Goal: Information Seeking & Learning: Learn about a topic

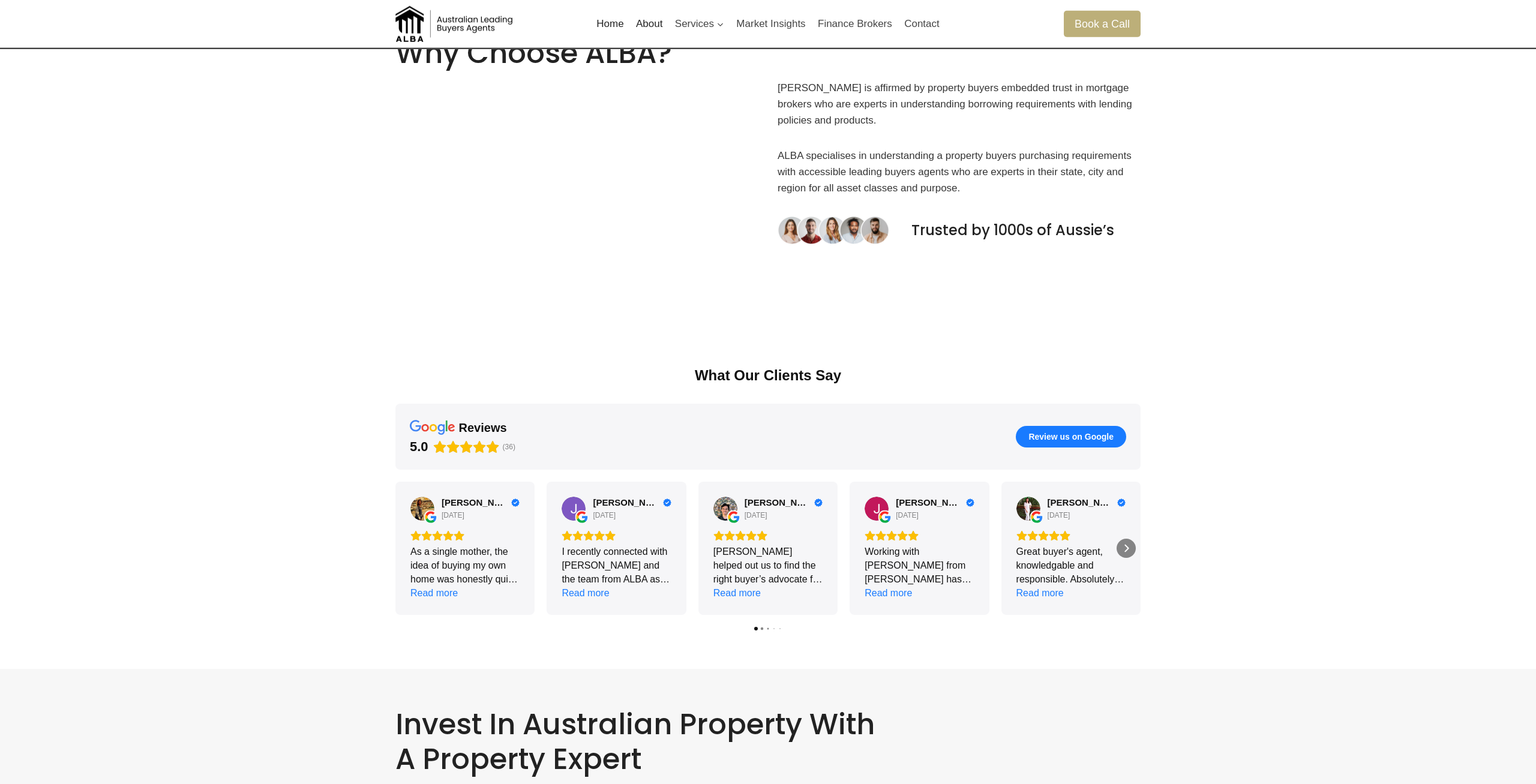
scroll to position [1224, 0]
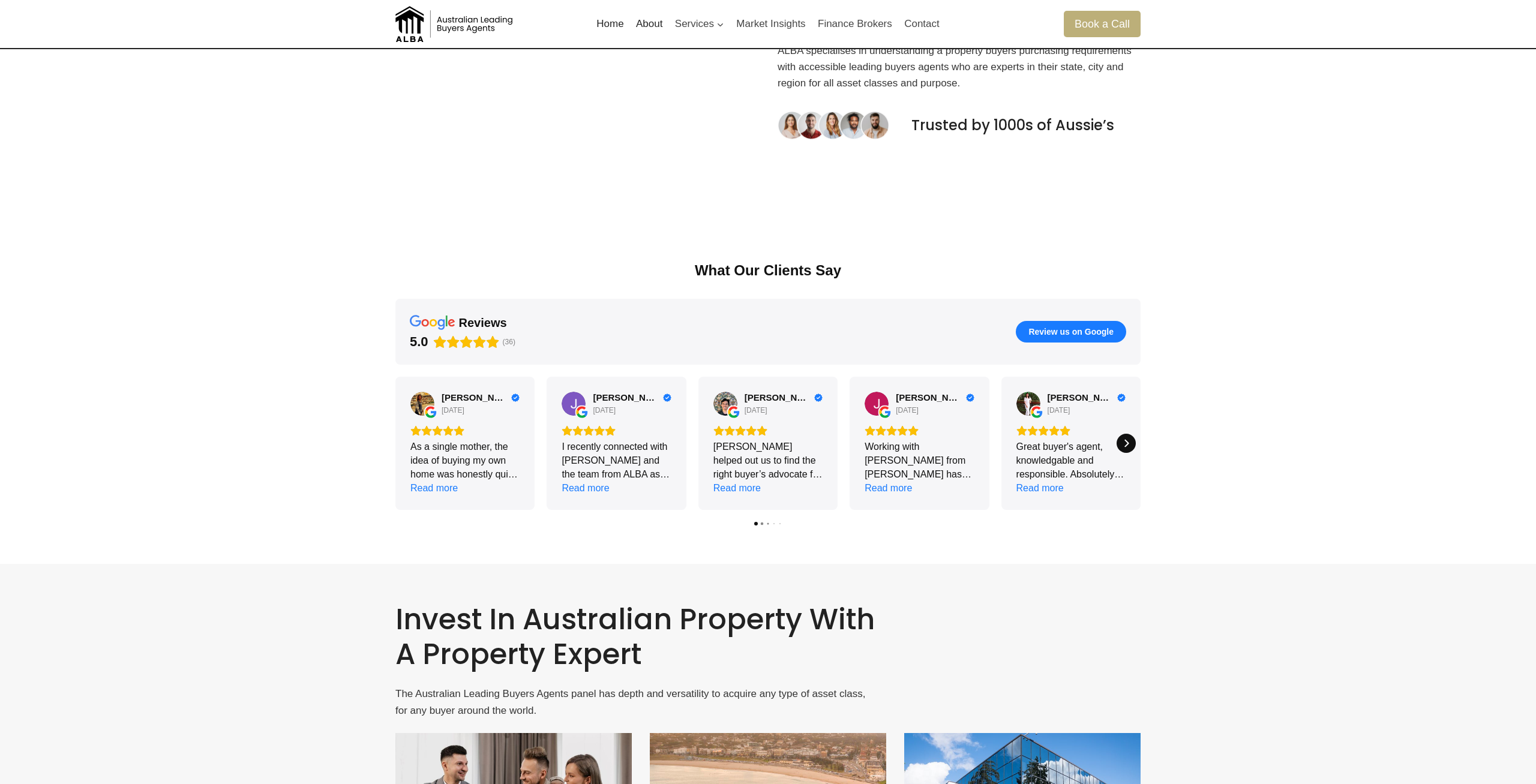
click at [1128, 442] on icon "Next" at bounding box center [1127, 443] width 10 height 10
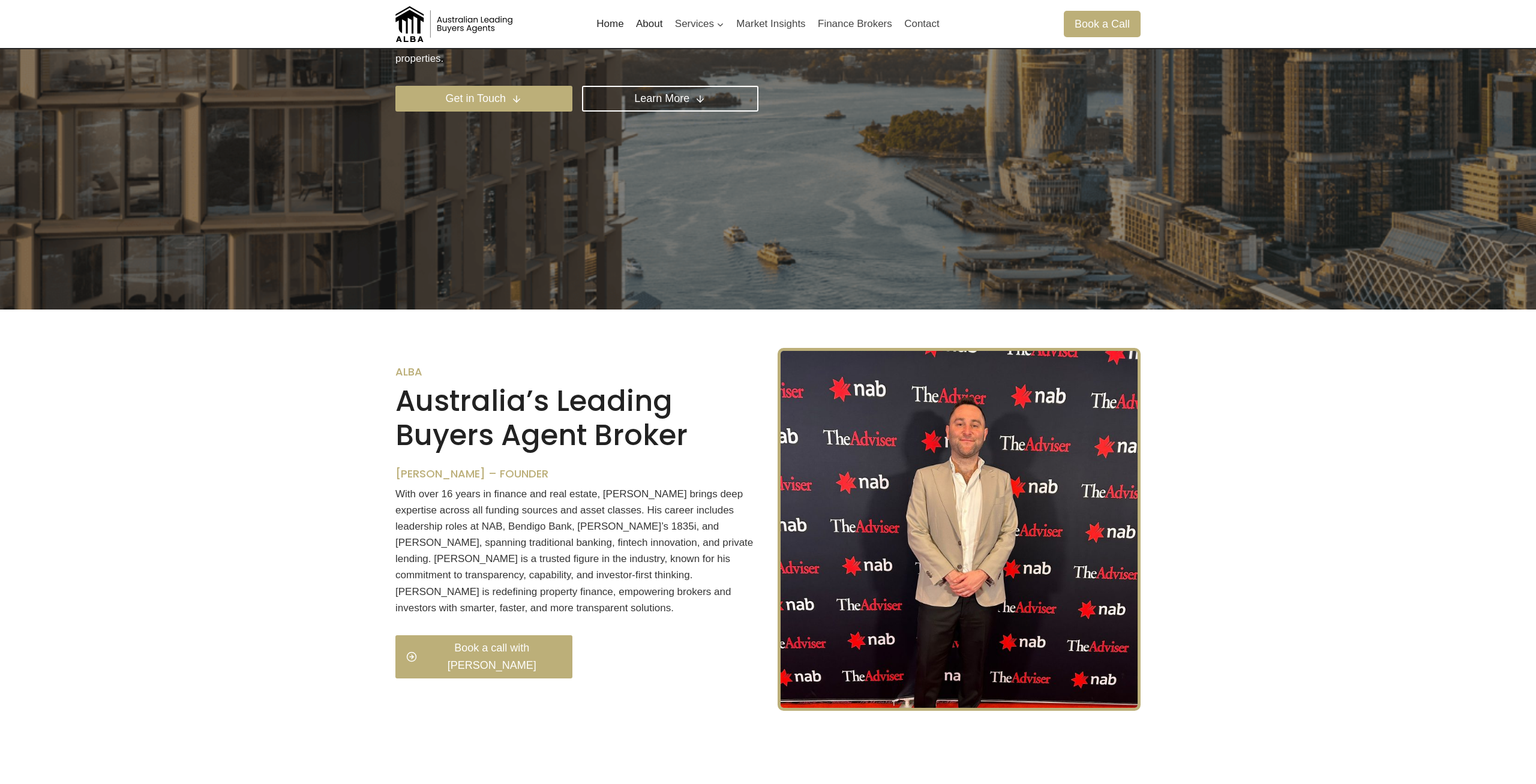
scroll to position [0, 0]
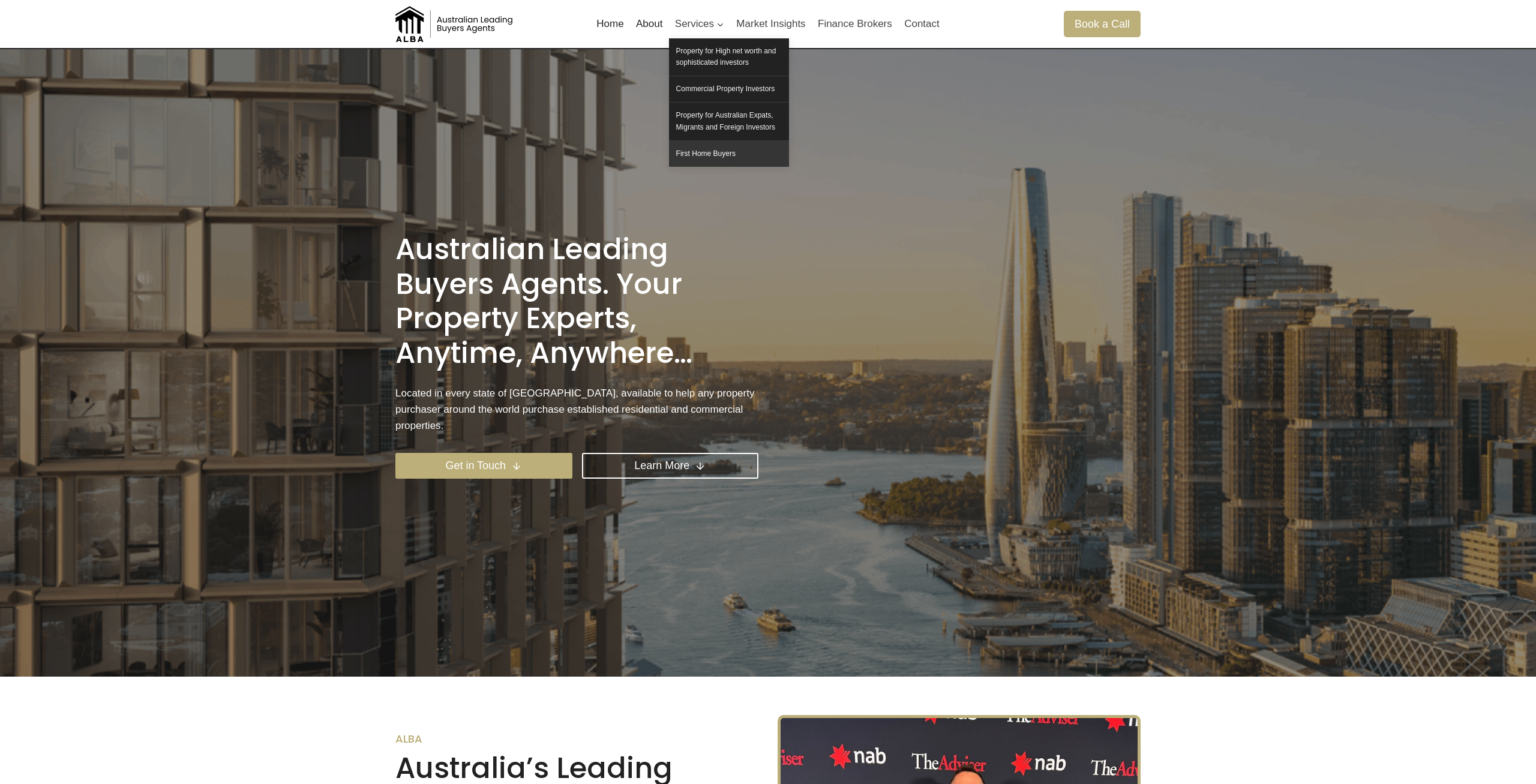
click at [706, 156] on link "First Home Buyers" at bounding box center [729, 153] width 120 height 26
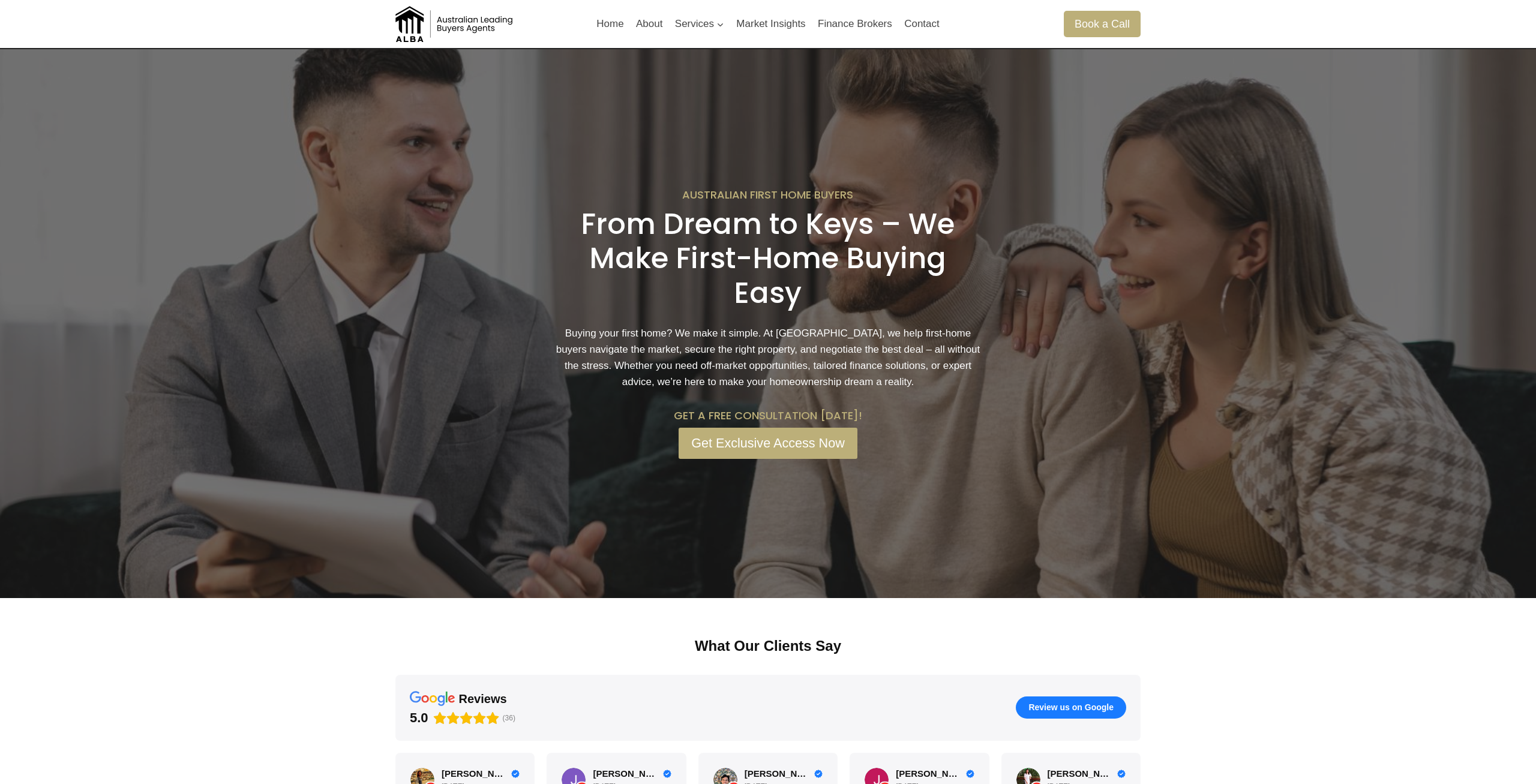
scroll to position [306, 0]
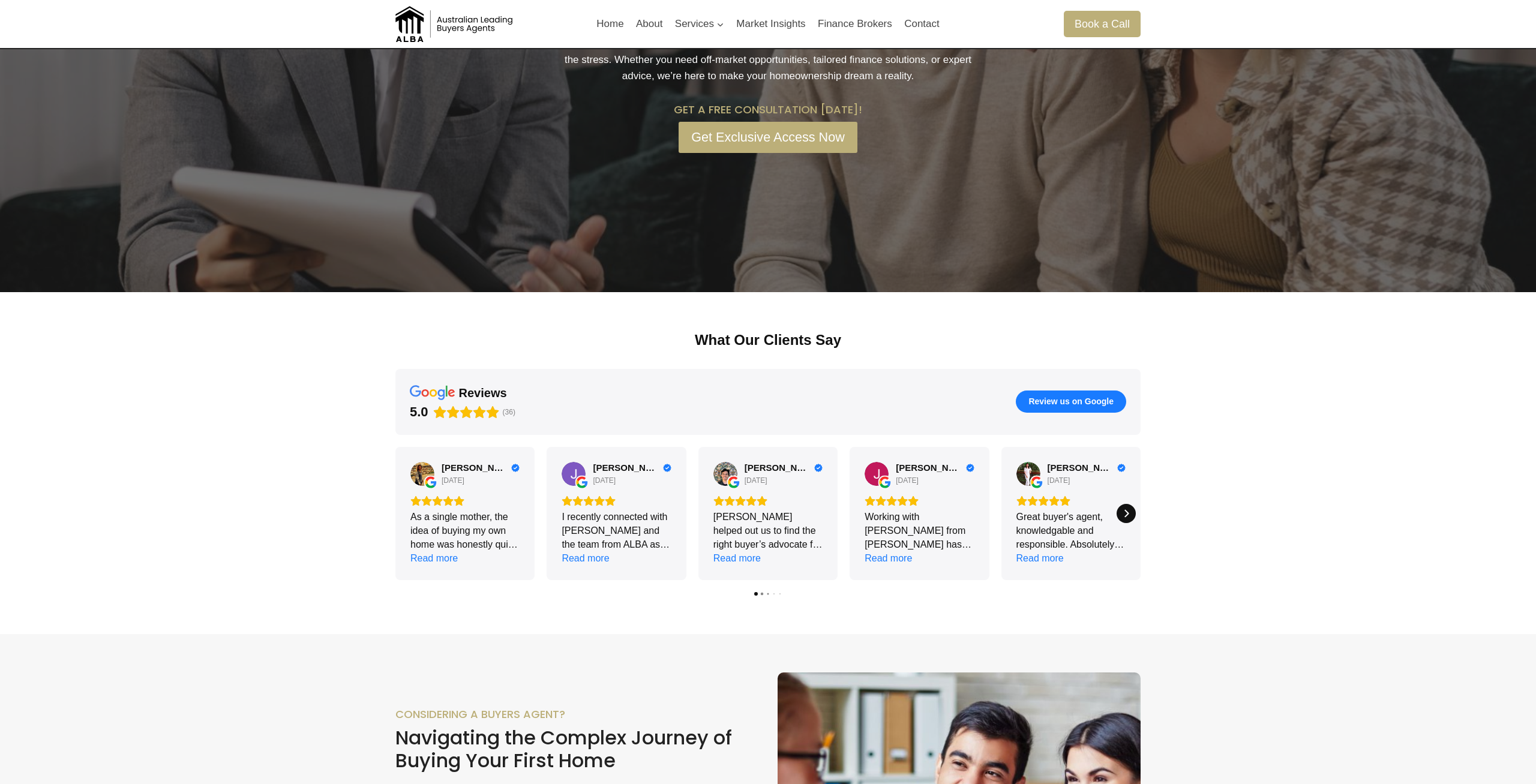
click at [1126, 510] on icon "Next" at bounding box center [1127, 514] width 10 height 10
click at [1127, 510] on icon "Next" at bounding box center [1127, 514] width 10 height 10
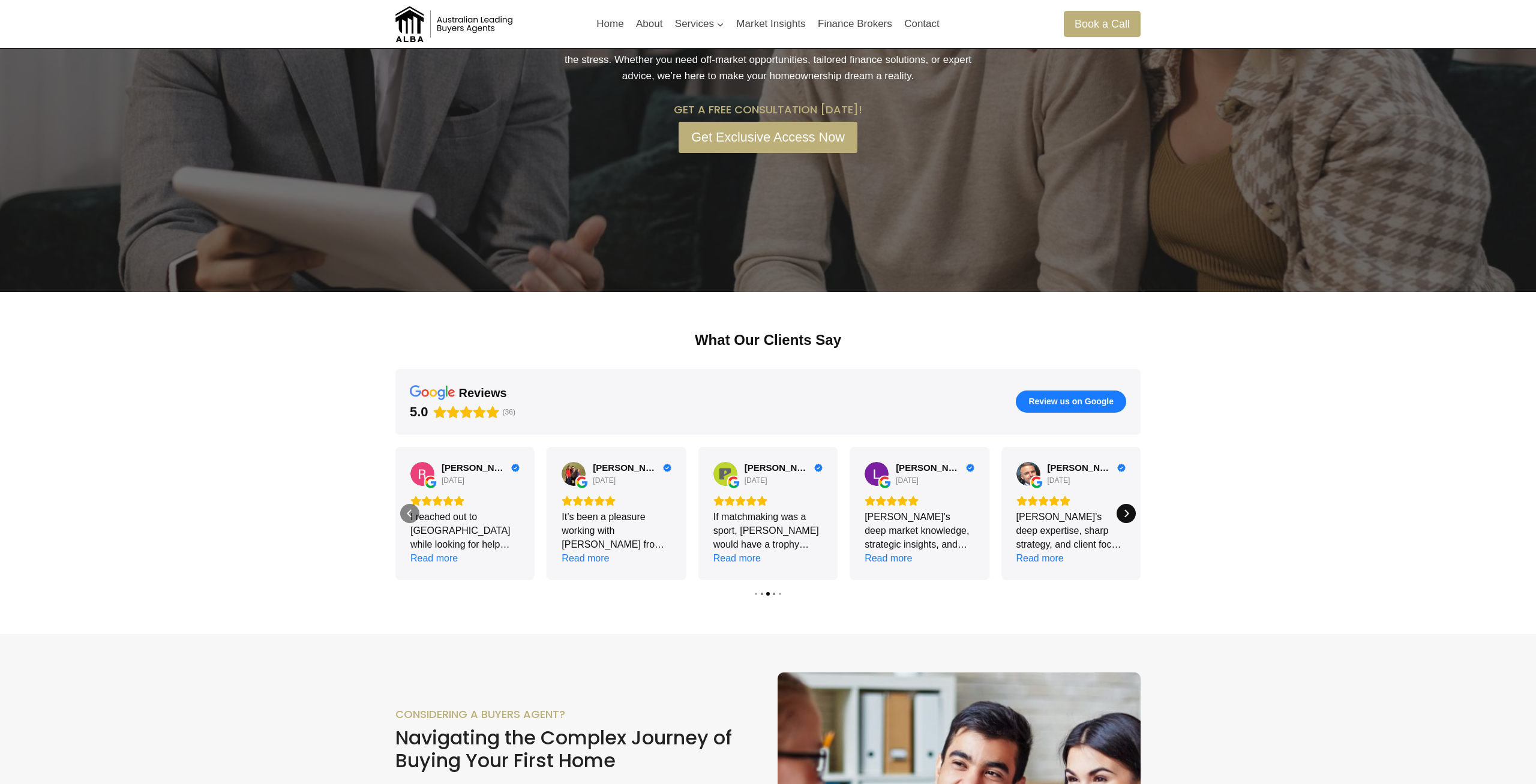
click at [1127, 510] on icon "Next" at bounding box center [1127, 514] width 10 height 10
click at [729, 555] on div "Read more" at bounding box center [736, 558] width 47 height 14
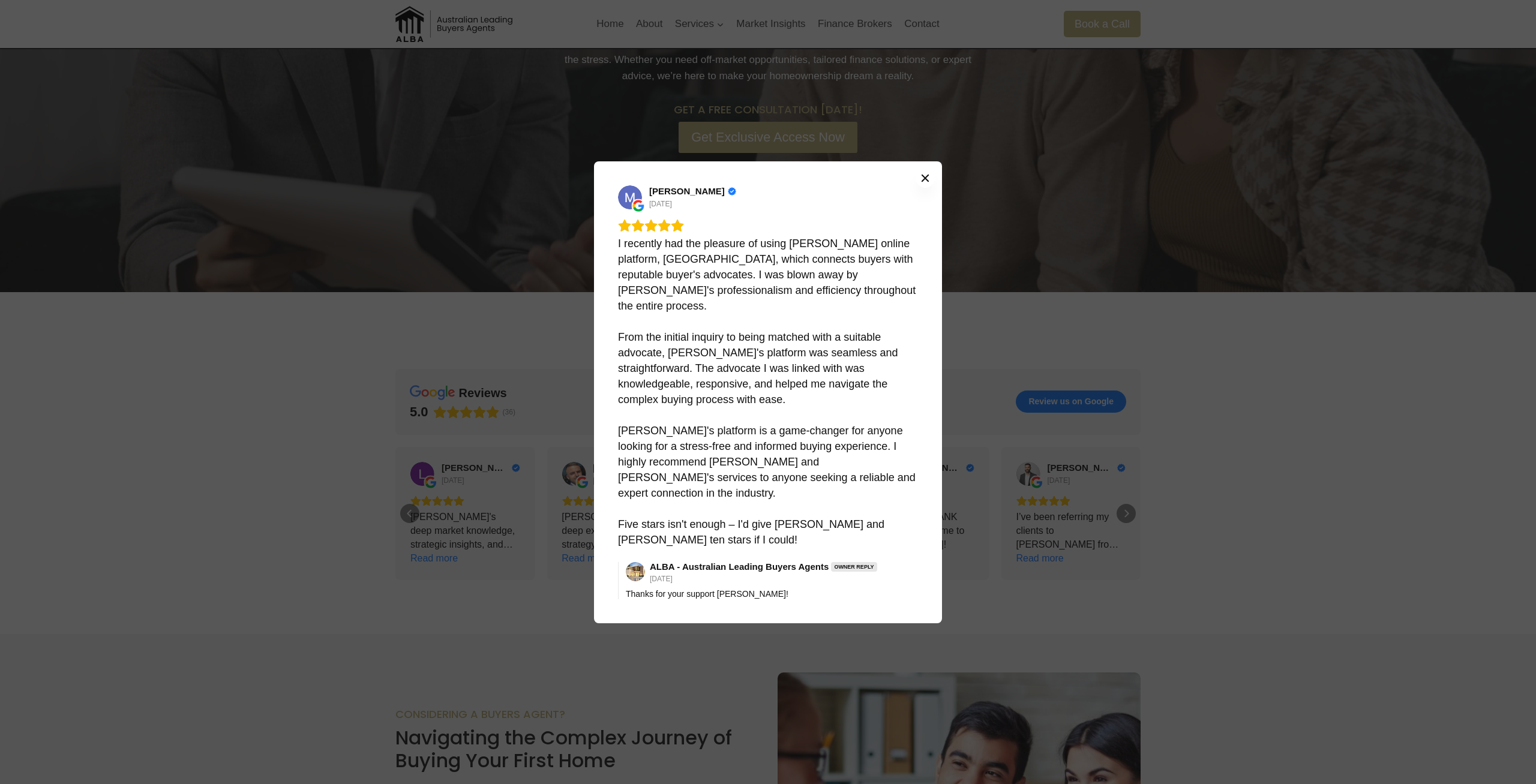
click at [925, 181] on icon "Close" at bounding box center [925, 177] width 7 height 7
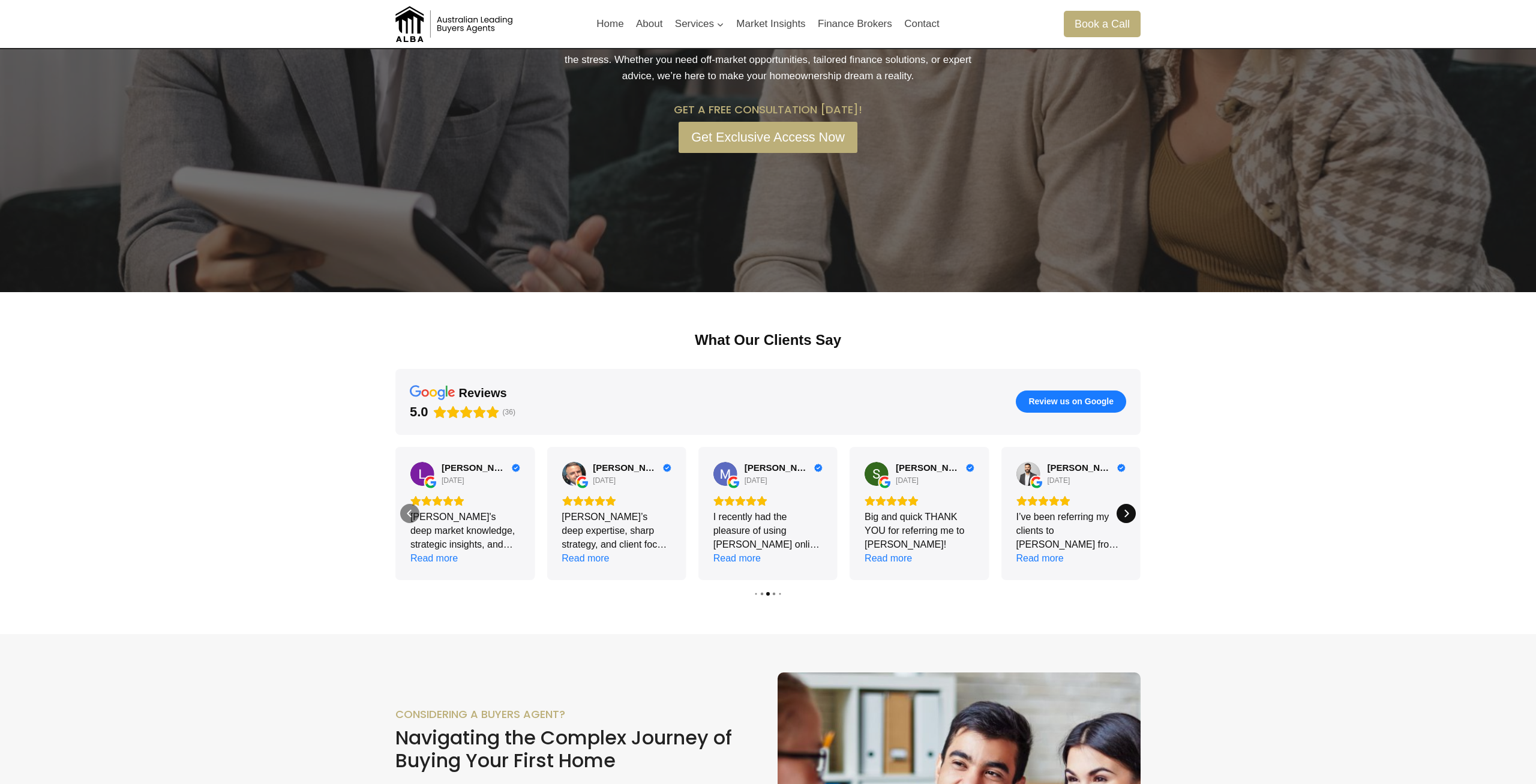
click at [1129, 518] on icon "Next" at bounding box center [1127, 514] width 10 height 10
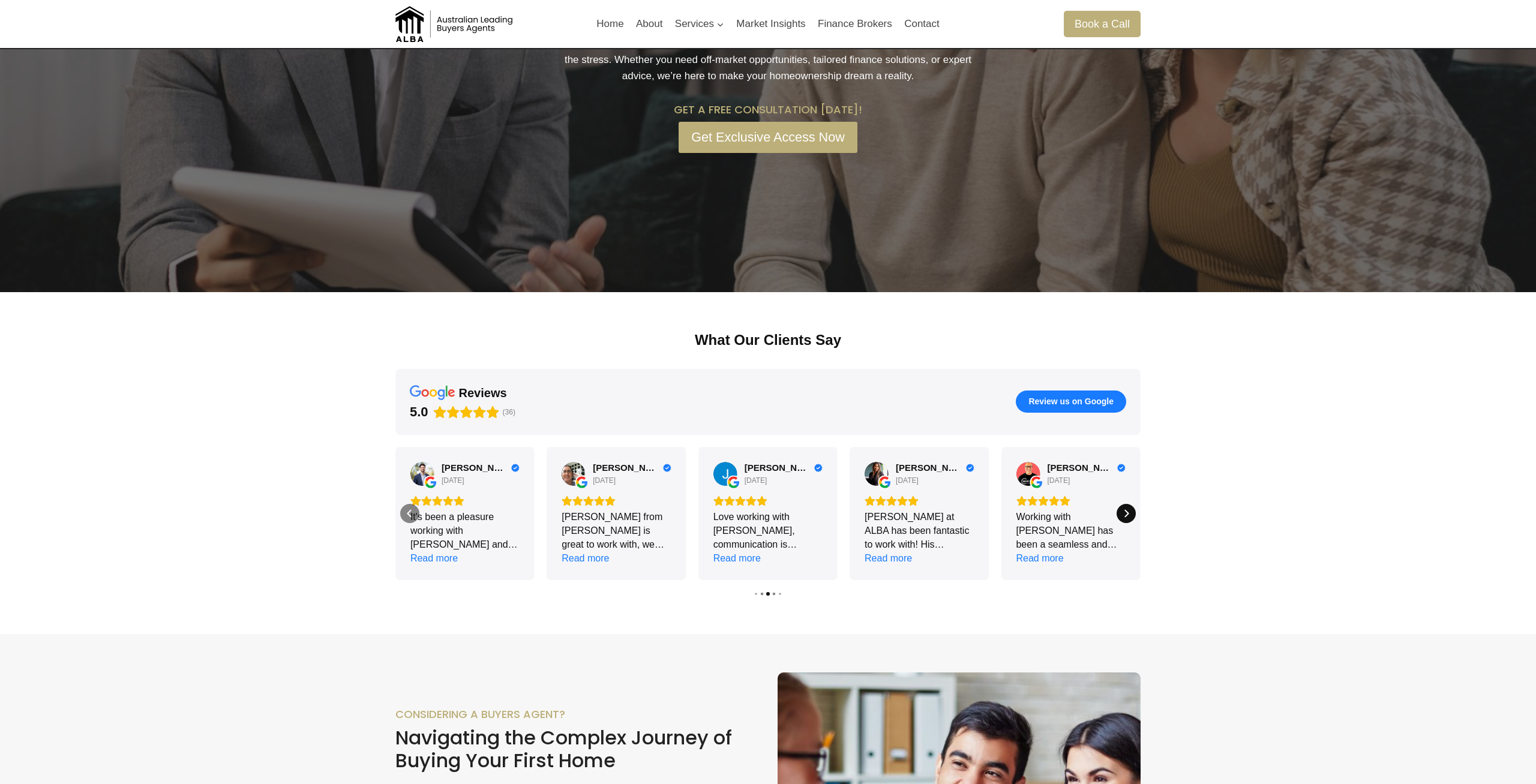
click at [1129, 518] on icon "Next" at bounding box center [1127, 514] width 10 height 10
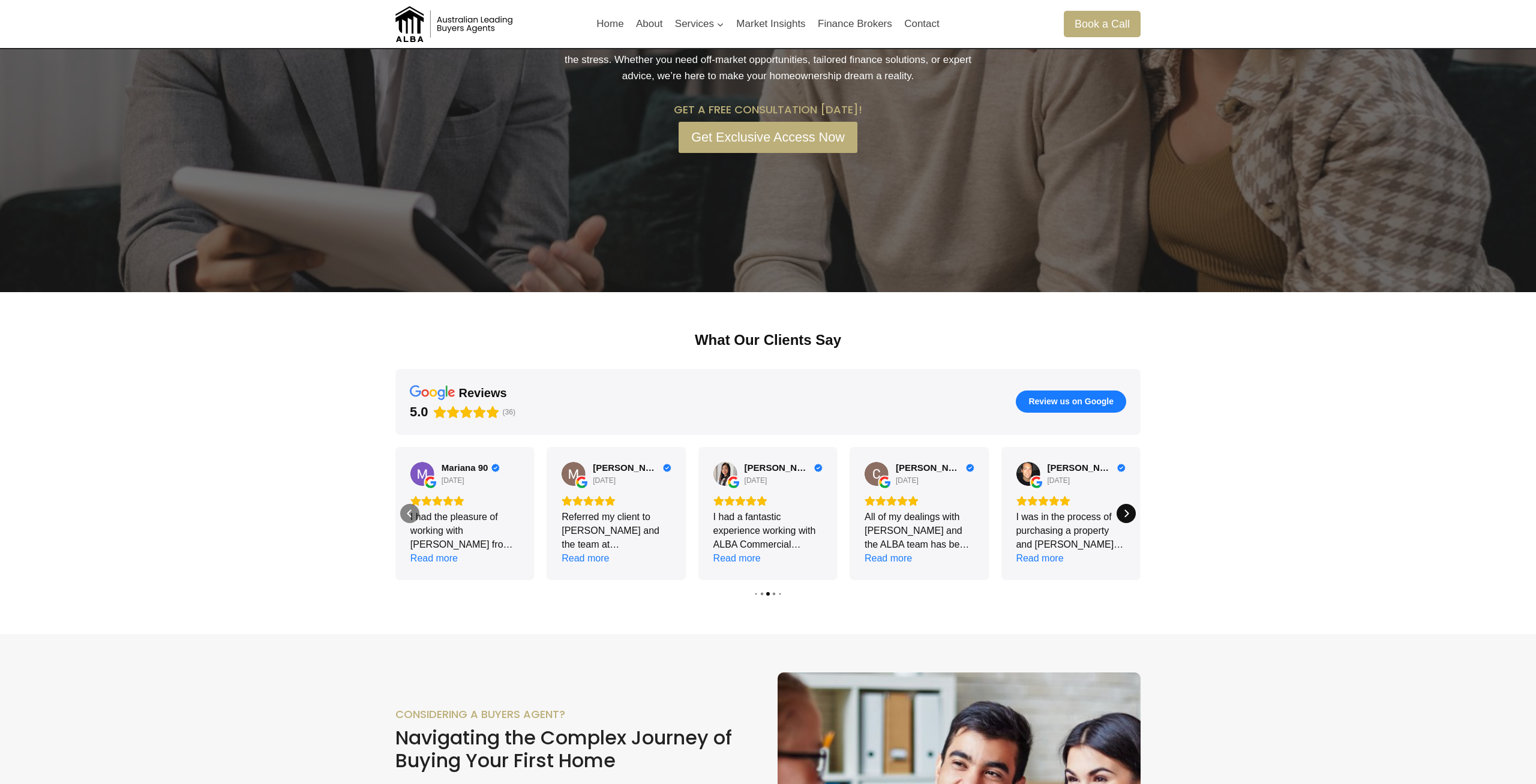
click at [1129, 518] on icon "Next" at bounding box center [1127, 514] width 10 height 10
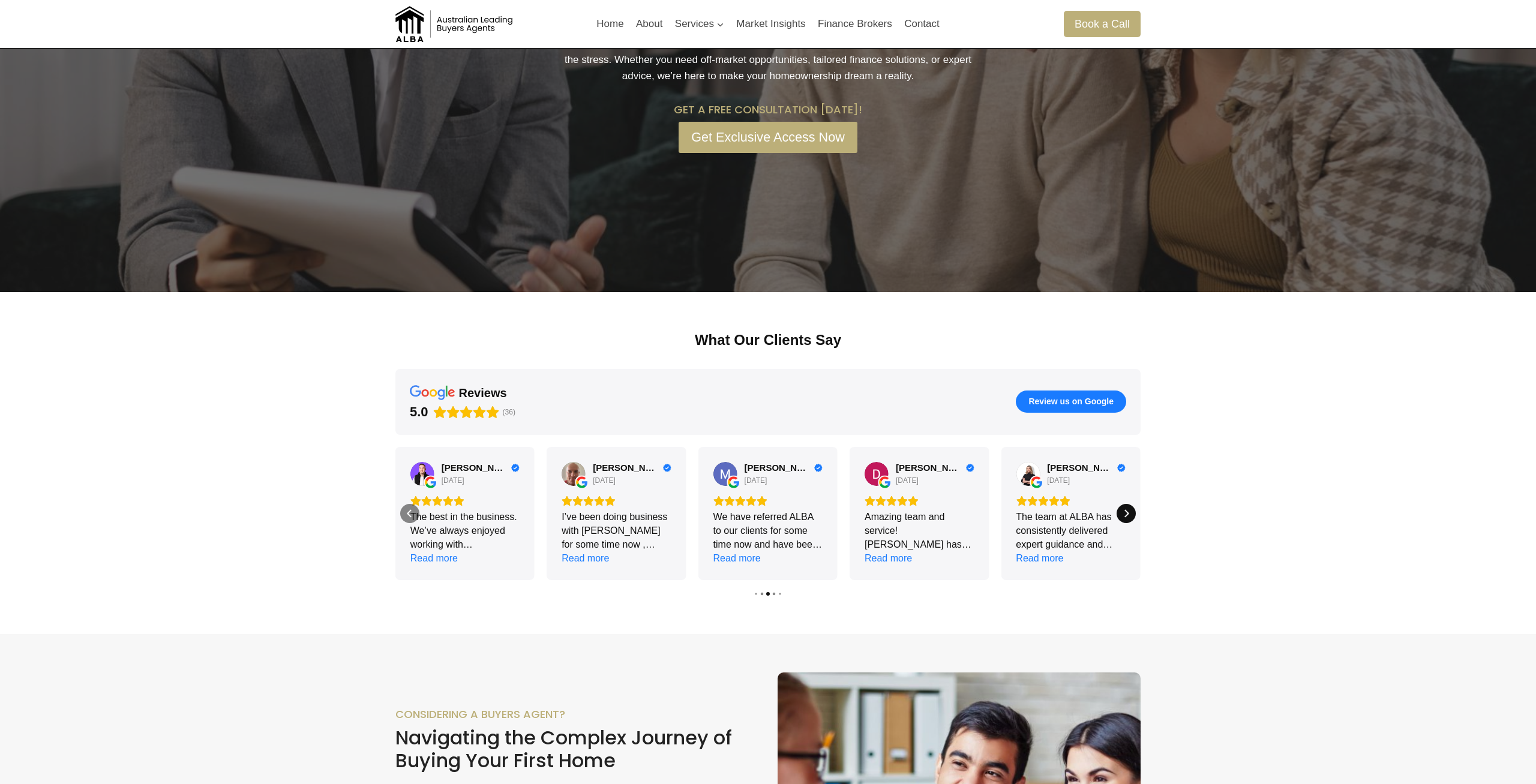
click at [1129, 518] on icon "Next" at bounding box center [1127, 514] width 10 height 10
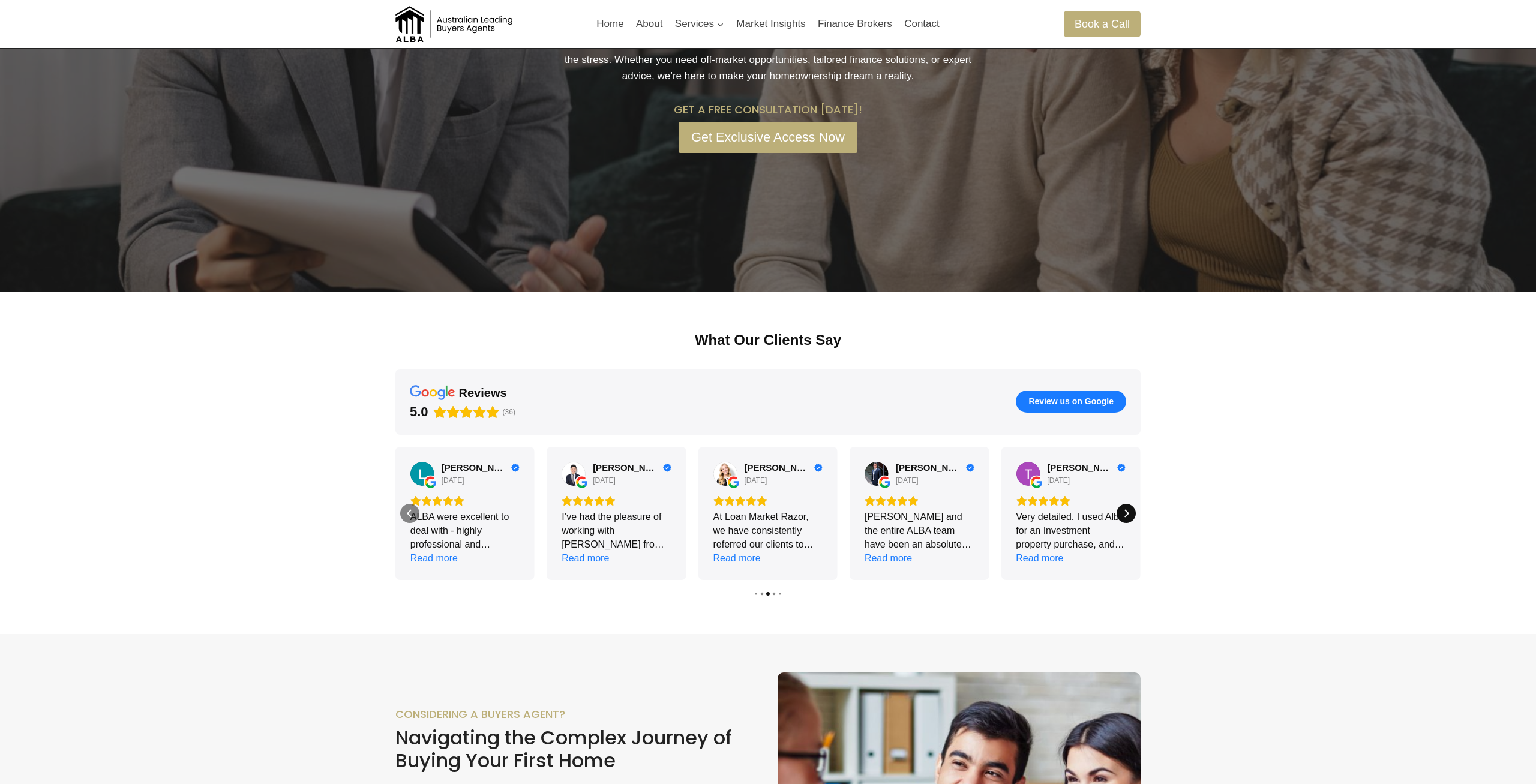
click at [1129, 518] on icon "Next" at bounding box center [1127, 514] width 10 height 10
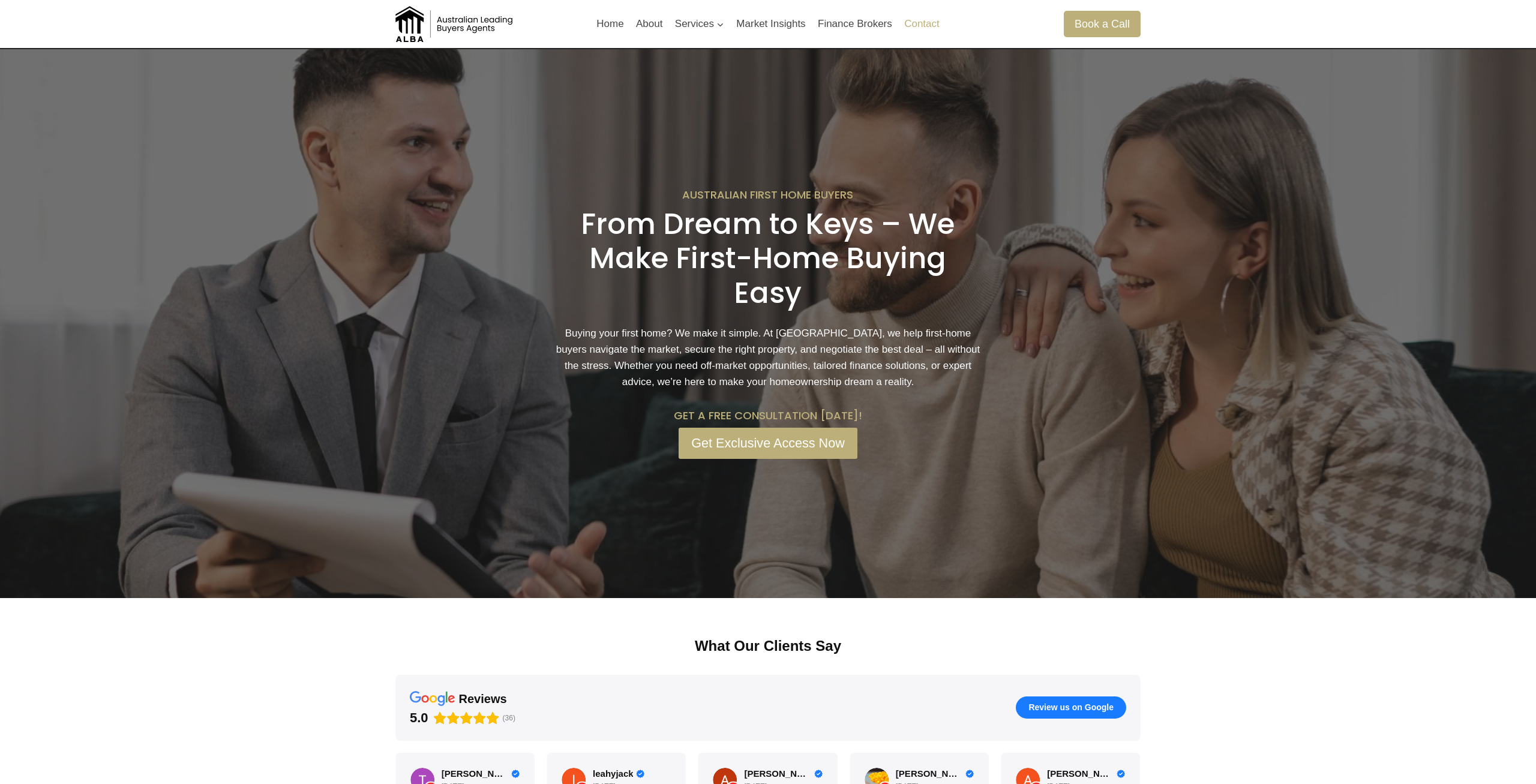
click at [907, 25] on link "Contact" at bounding box center [921, 24] width 47 height 29
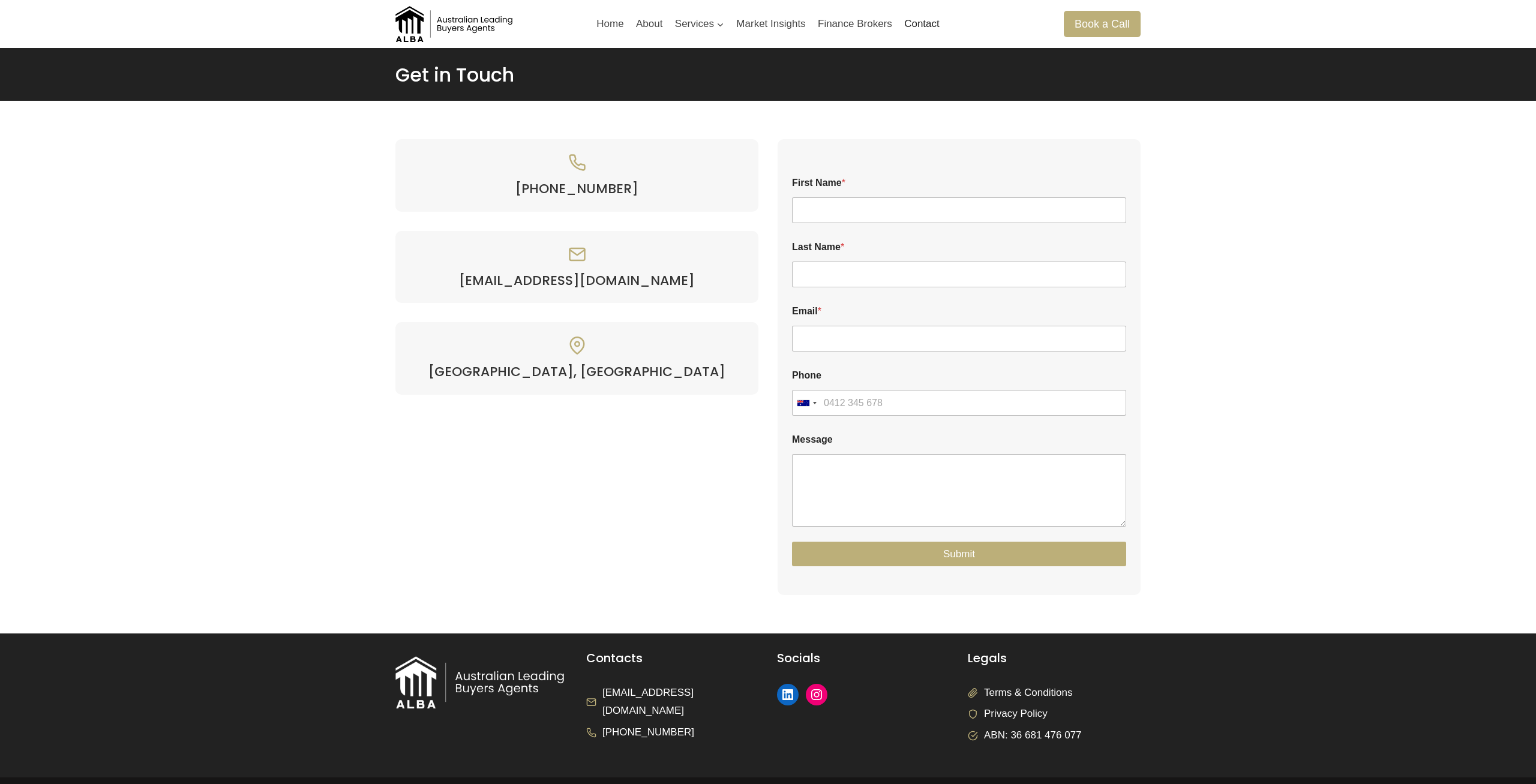
click at [444, 23] on img at bounding box center [455, 24] width 120 height 36
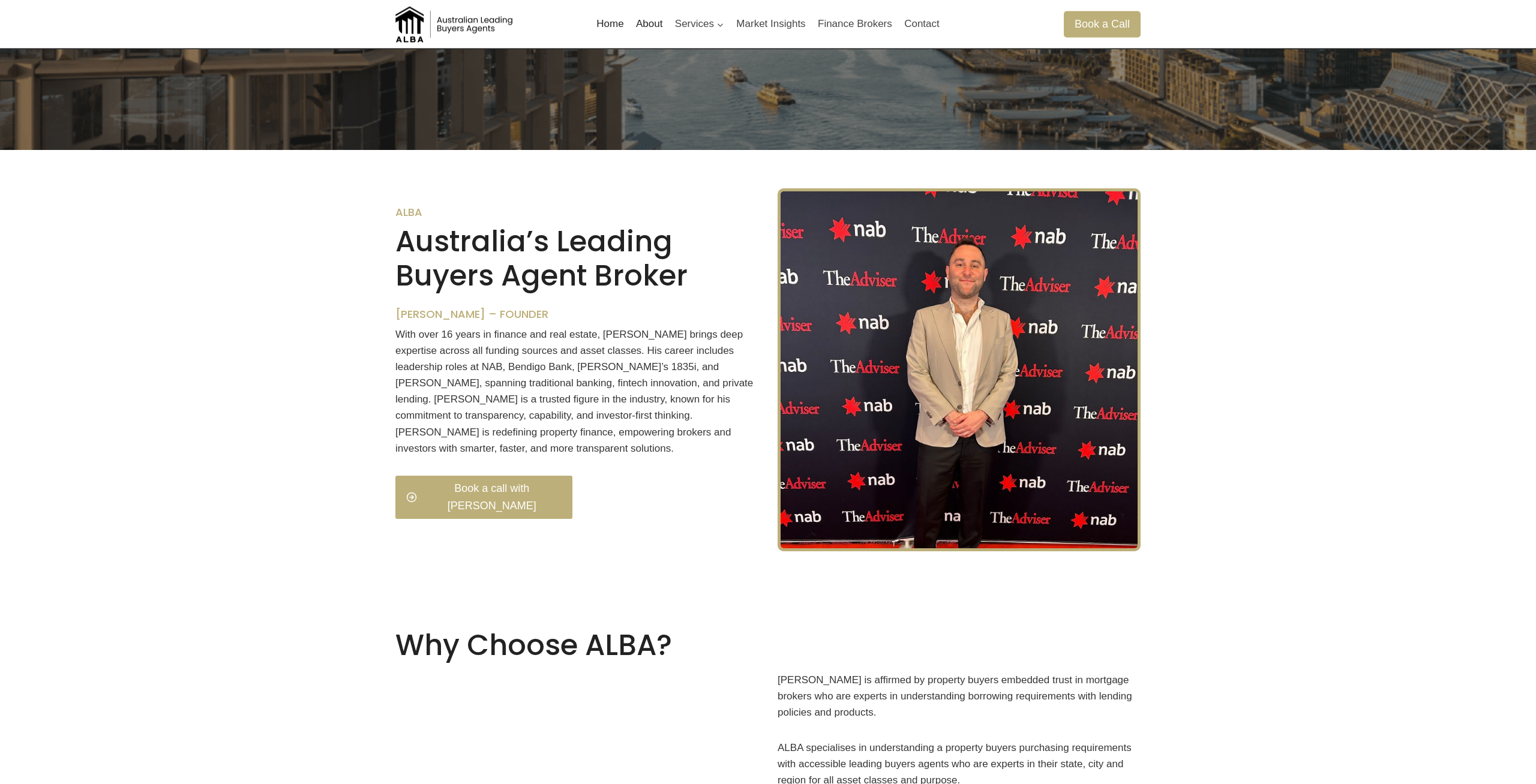
scroll to position [428, 0]
